Goal: Find specific fact: Find specific fact

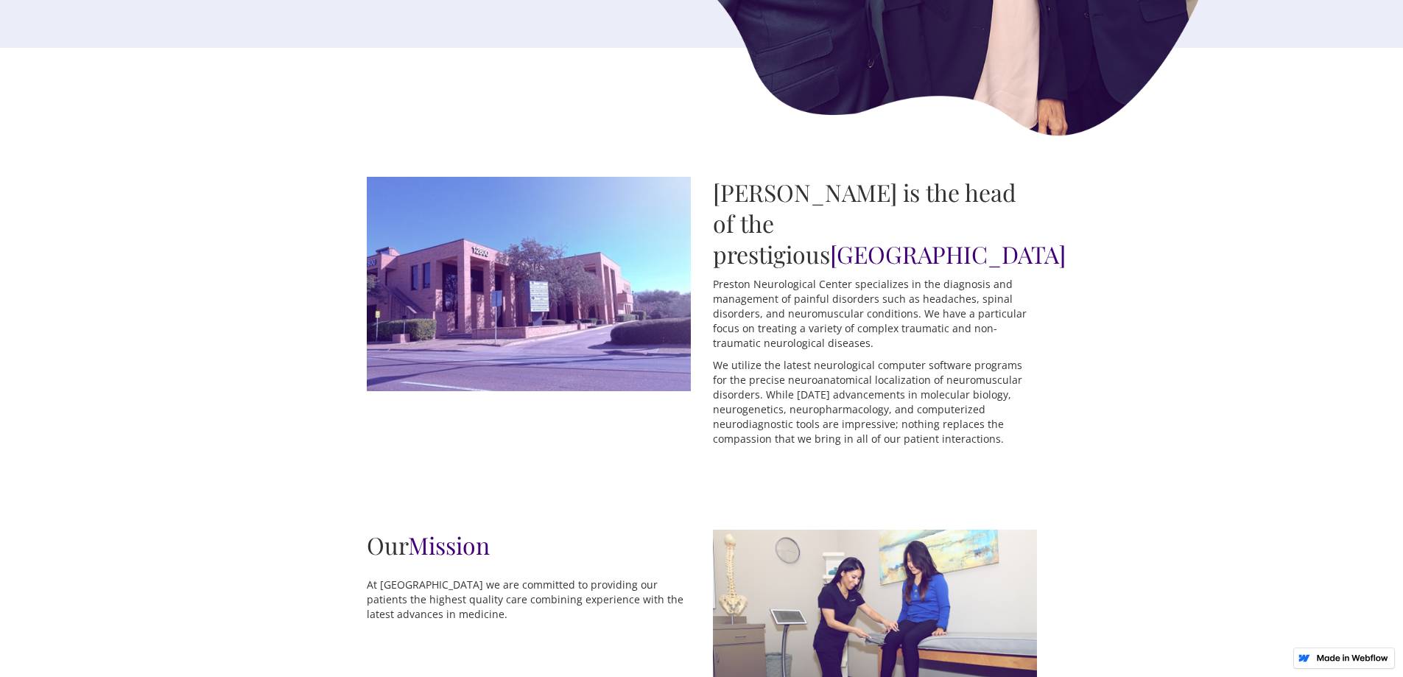
scroll to position [449, 0]
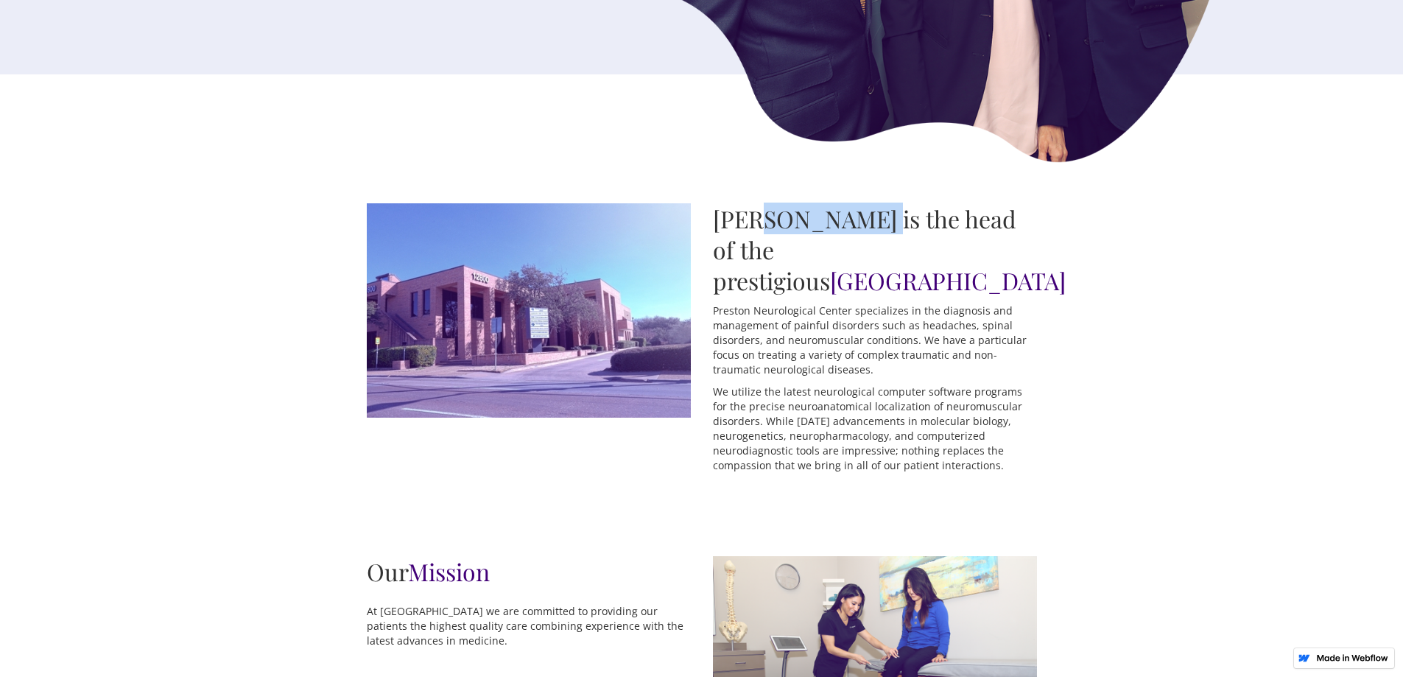
drag, startPoint x: 872, startPoint y: 224, endPoint x: 757, endPoint y: 223, distance: 114.9
click at [757, 223] on h2 "[PERSON_NAME] is the head of the prestigious [GEOGRAPHIC_DATA]" at bounding box center [875, 249] width 324 height 93
copy h2 "[PERSON_NAME]"
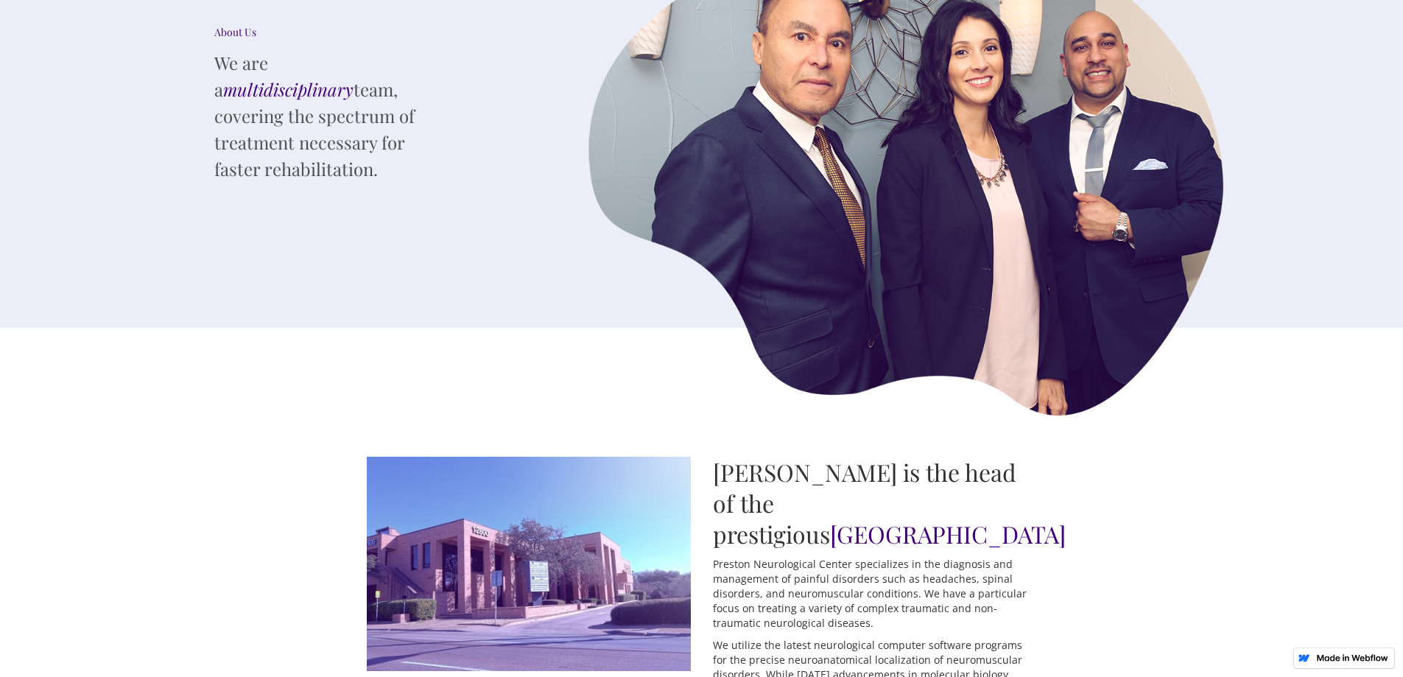
scroll to position [221, 0]
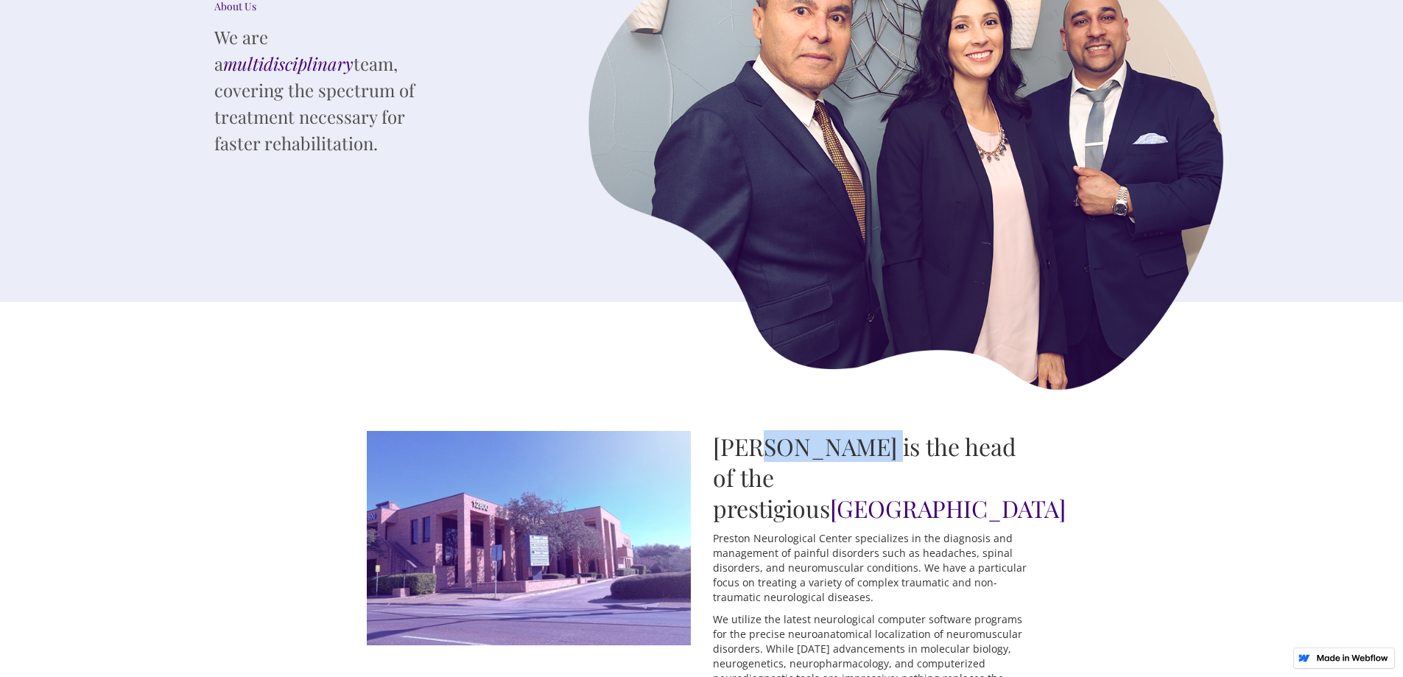
drag, startPoint x: 868, startPoint y: 450, endPoint x: 757, endPoint y: 457, distance: 111.4
click at [757, 457] on h2 "[PERSON_NAME] is the head of the prestigious [GEOGRAPHIC_DATA]" at bounding box center [875, 477] width 324 height 93
copy h2 "[PERSON_NAME]"
